Goal: Task Accomplishment & Management: Manage account settings

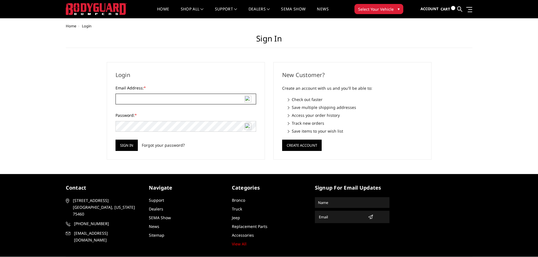
click at [150, 97] on input "Email Address: *" at bounding box center [185, 99] width 141 height 11
type input "alex_oue@hotmail.com"
click at [84, 150] on div "Home Login Sign in Login Email Address: * alex_oue@hotmail.com Password: * Sign…" at bounding box center [269, 92] width 407 height 136
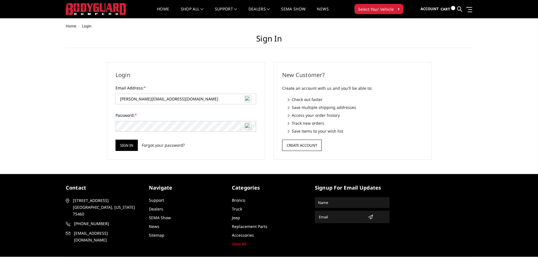
click at [298, 146] on button "Create Account" at bounding box center [302, 145] width 40 height 11
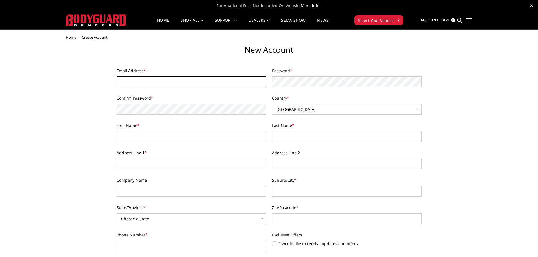
click at [156, 80] on input "Email Address *" at bounding box center [192, 82] width 150 height 11
type input "[PERSON_NAME][EMAIL_ADDRESS][DOMAIN_NAME]"
type input "Alexandre"
type input "Ouellet"
type input "3005 Royal Pine Dr."
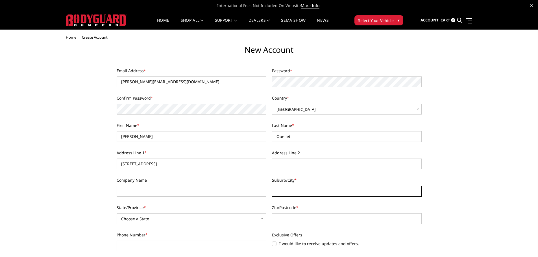
type input "Colorado Springs"
select select "Colorado"
type input "80920"
type input "3155271495"
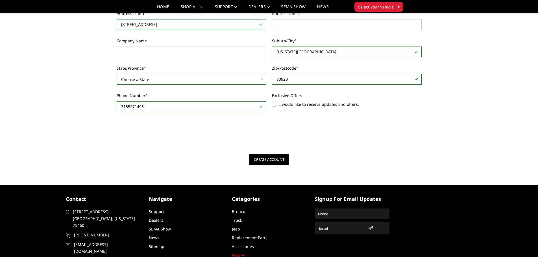
scroll to position [113, 0]
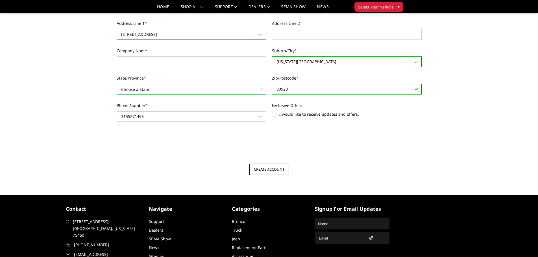
click at [269, 173] on input "Create Account" at bounding box center [269, 169] width 40 height 11
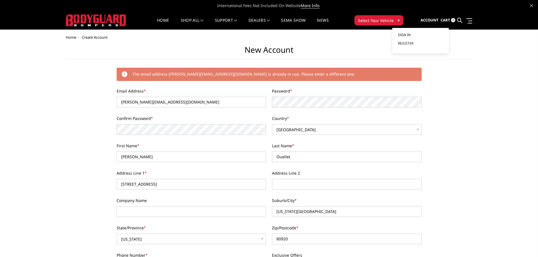
click at [409, 33] on span "Sign in" at bounding box center [404, 34] width 13 height 5
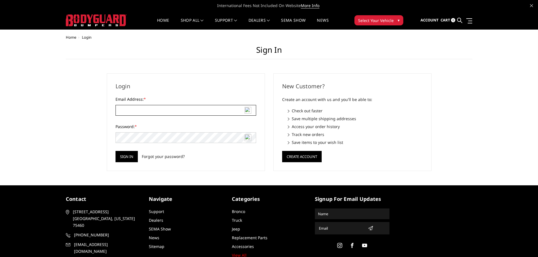
click at [167, 113] on input "Email Address: *" at bounding box center [185, 110] width 141 height 11
type input "[PERSON_NAME][EMAIL_ADDRESS][DOMAIN_NAME]"
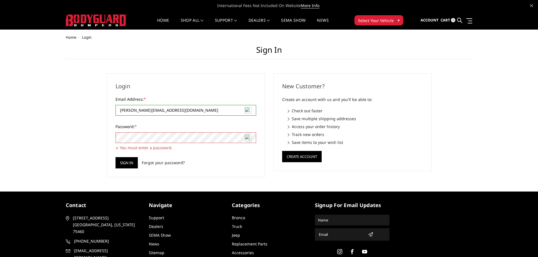
click at [78, 141] on div "Home Login Sign in Login Email Address: * alex_oue@hotmail.com Password: * You …" at bounding box center [269, 106] width 407 height 142
click at [178, 163] on link "Forgot your password?" at bounding box center [163, 163] width 43 height 6
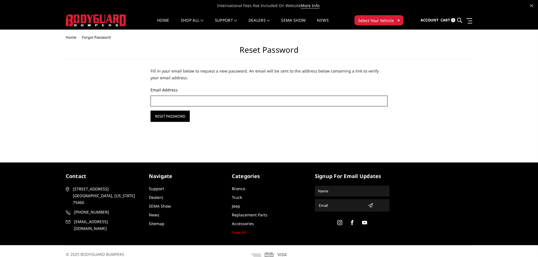
click at [162, 105] on input "Email Address" at bounding box center [268, 101] width 237 height 11
type input "[PERSON_NAME][EMAIL_ADDRESS][DOMAIN_NAME]"
click at [158, 119] on input "Reset Password" at bounding box center [169, 116] width 39 height 11
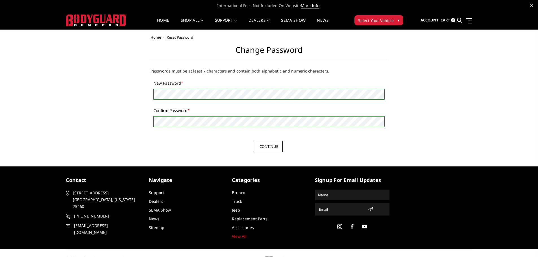
click at [266, 145] on input "Continue" at bounding box center [269, 146] width 28 height 11
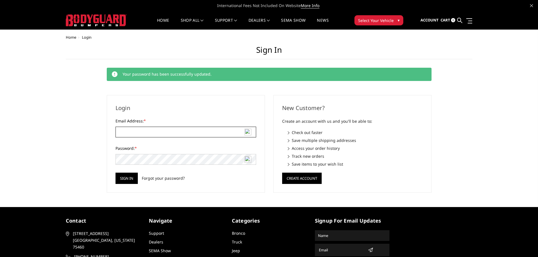
click at [218, 132] on input "Email Address: *" at bounding box center [185, 132] width 141 height 11
type input "[PERSON_NAME][EMAIL_ADDRESS][DOMAIN_NAME]"
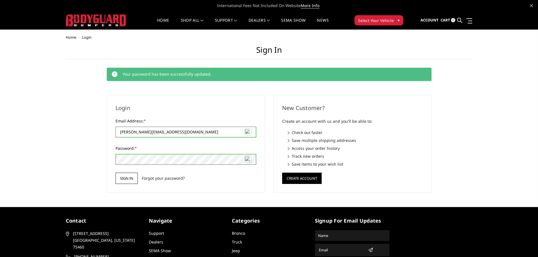
click at [130, 177] on input "Sign in" at bounding box center [126, 178] width 22 height 11
